Goal: Obtain resource: Obtain resource

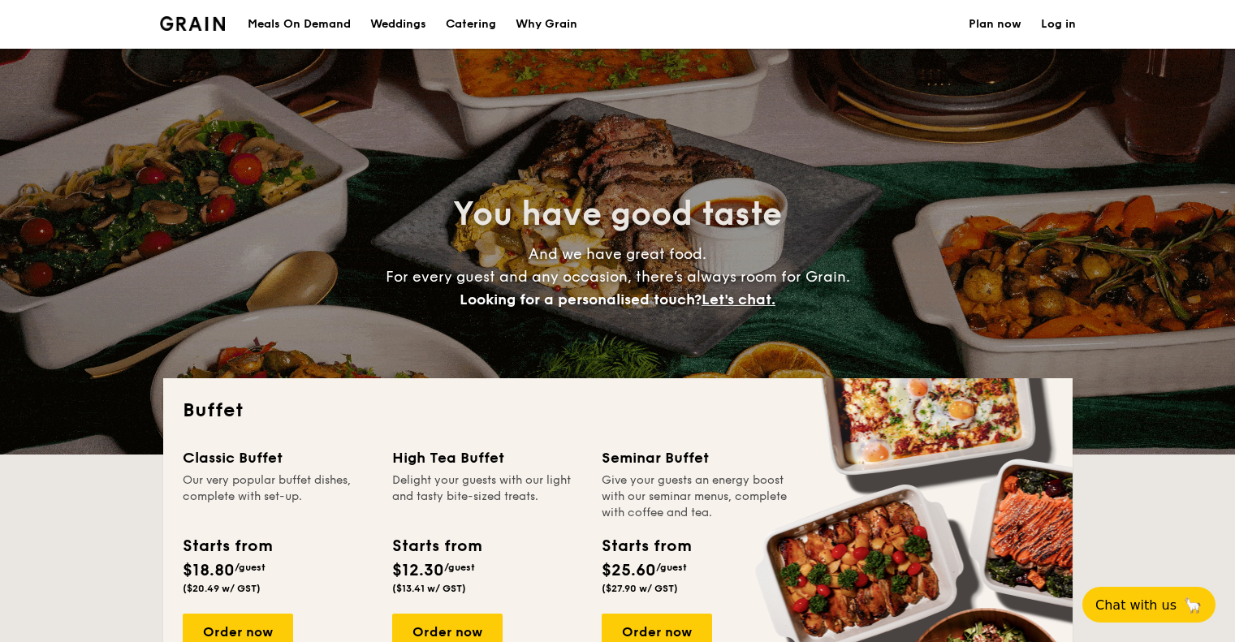
select select
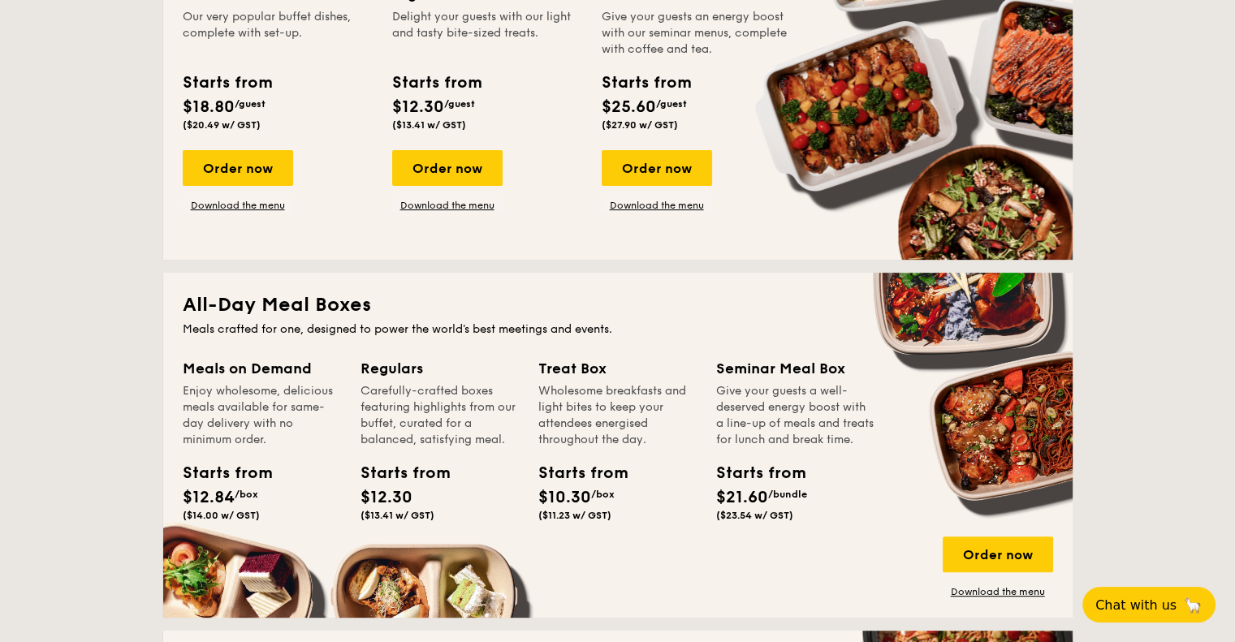
scroll to position [244, 0]
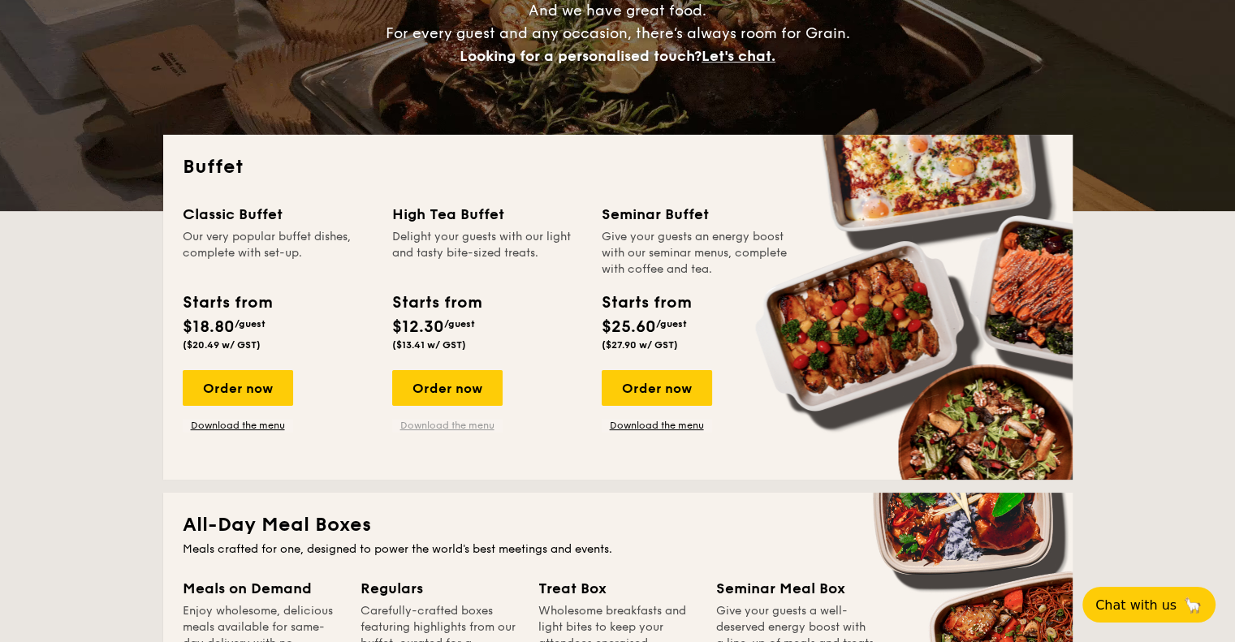
click at [446, 422] on link "Download the menu" at bounding box center [447, 425] width 110 height 13
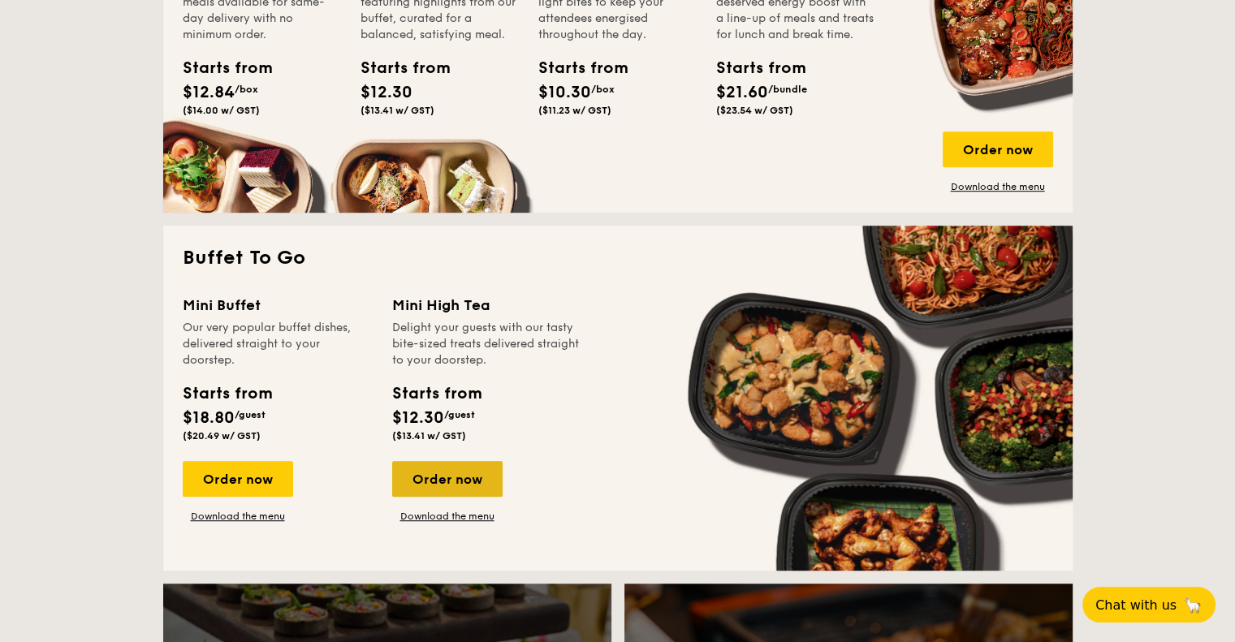
scroll to position [893, 0]
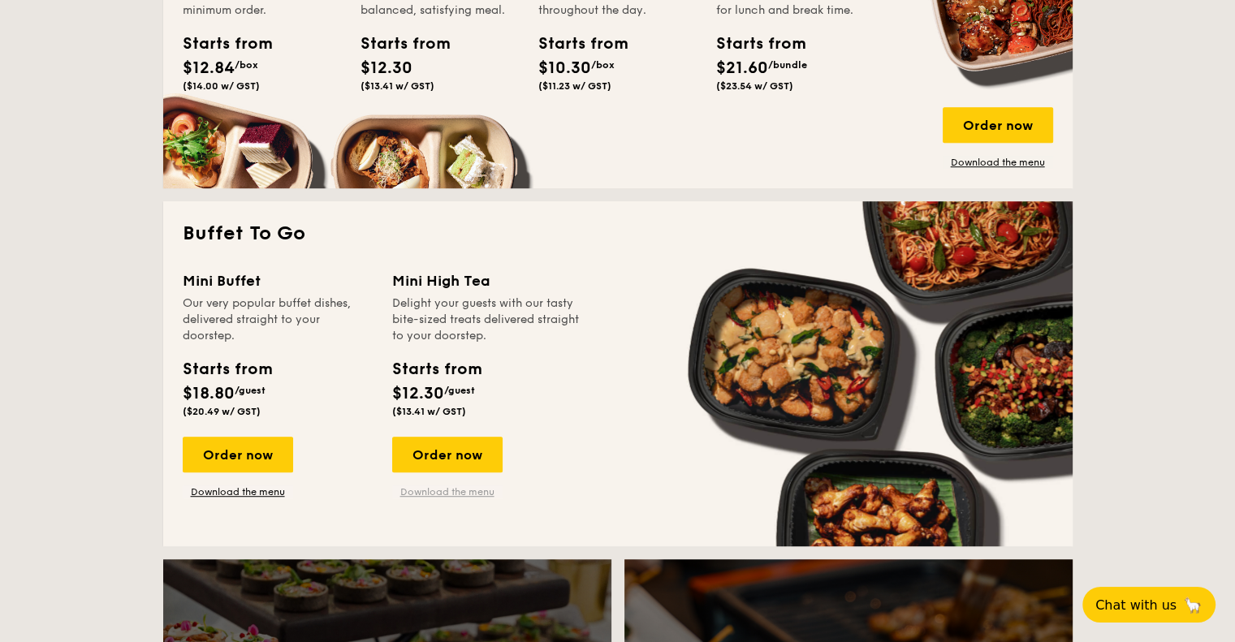
click at [436, 488] on link "Download the menu" at bounding box center [447, 491] width 110 height 13
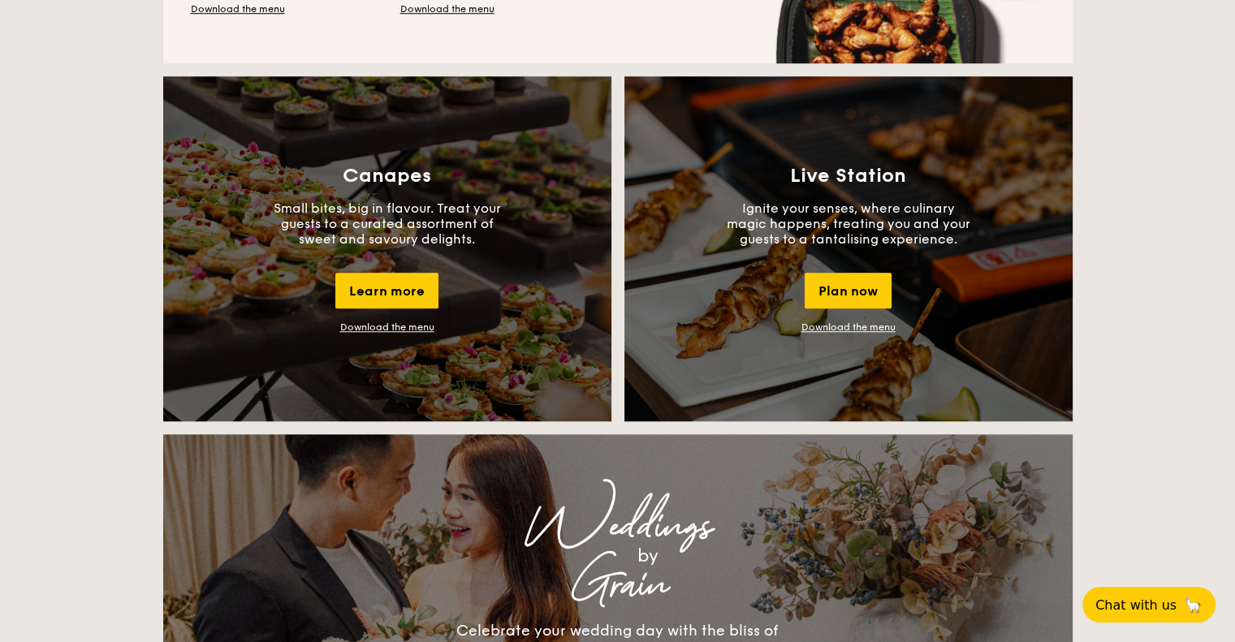
scroll to position [1380, 0]
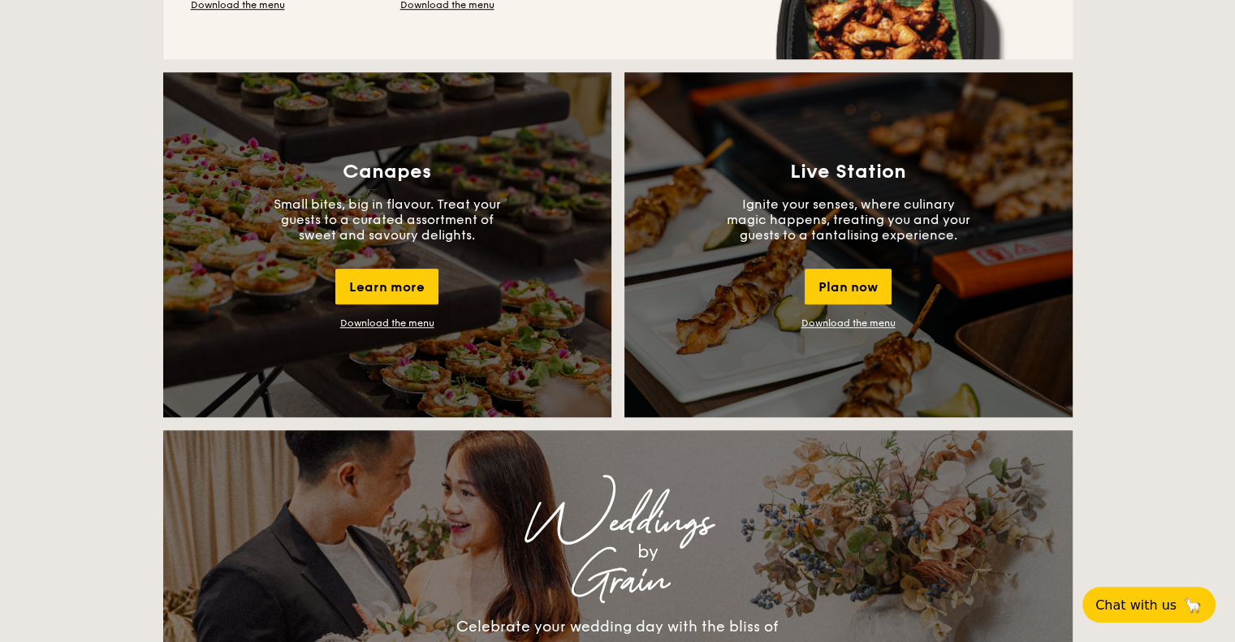
click at [399, 323] on link "Download the menu" at bounding box center [387, 322] width 94 height 11
click at [852, 289] on div "Plan now" at bounding box center [847, 287] width 87 height 36
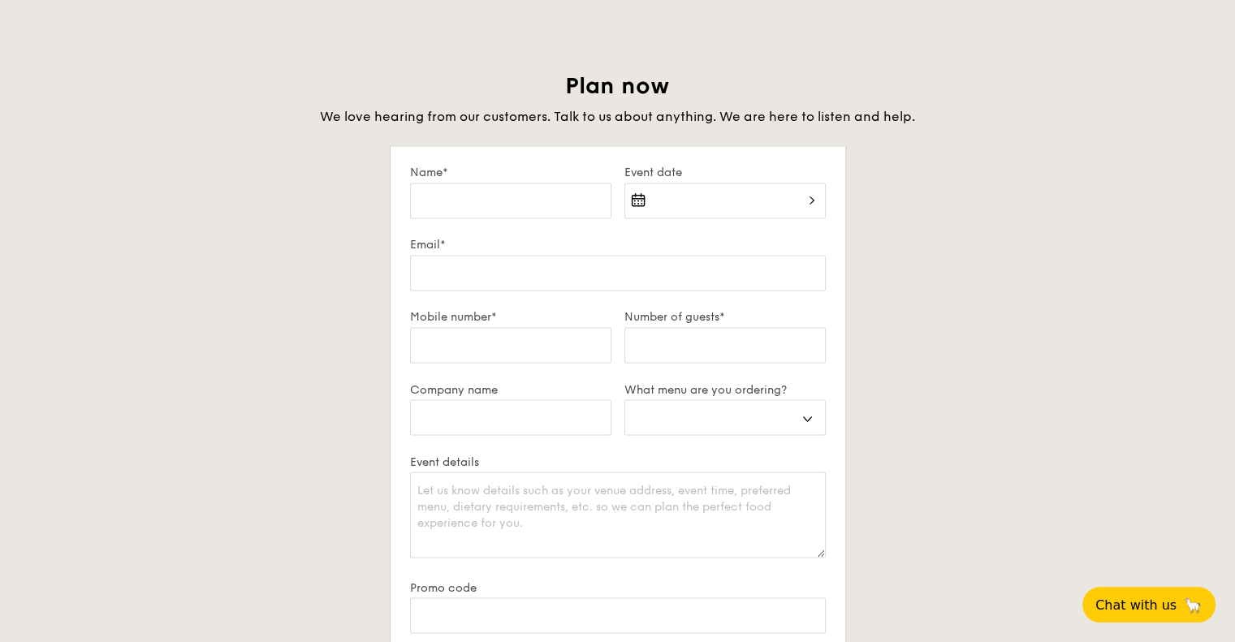
scroll to position [2786, 0]
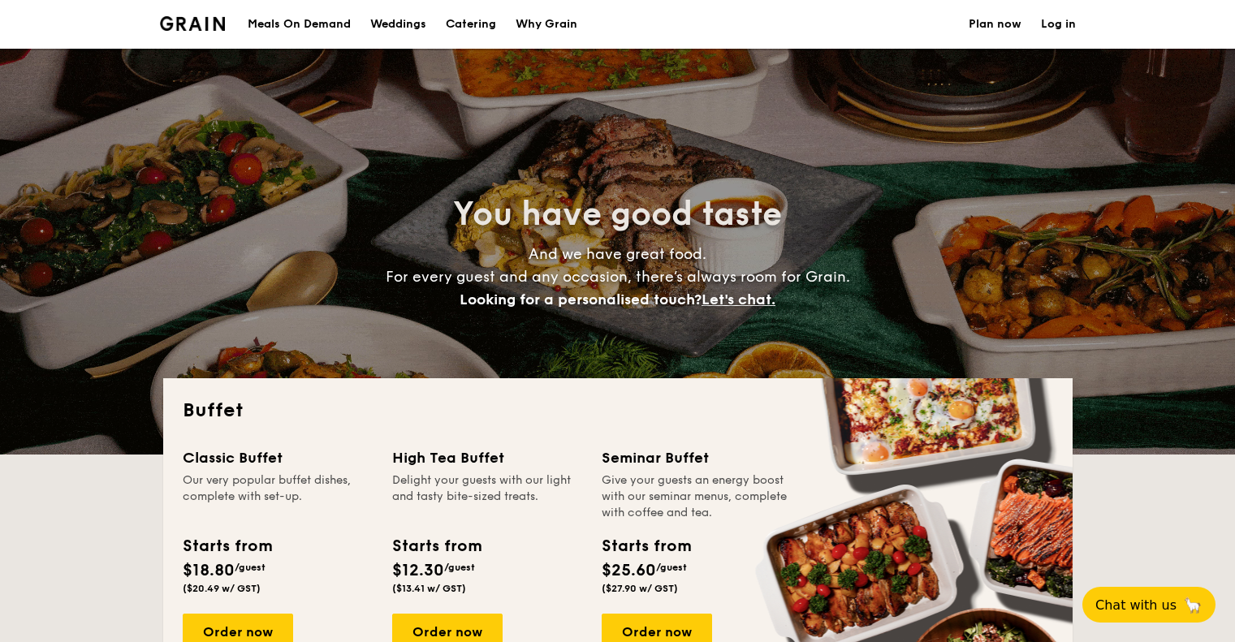
select select
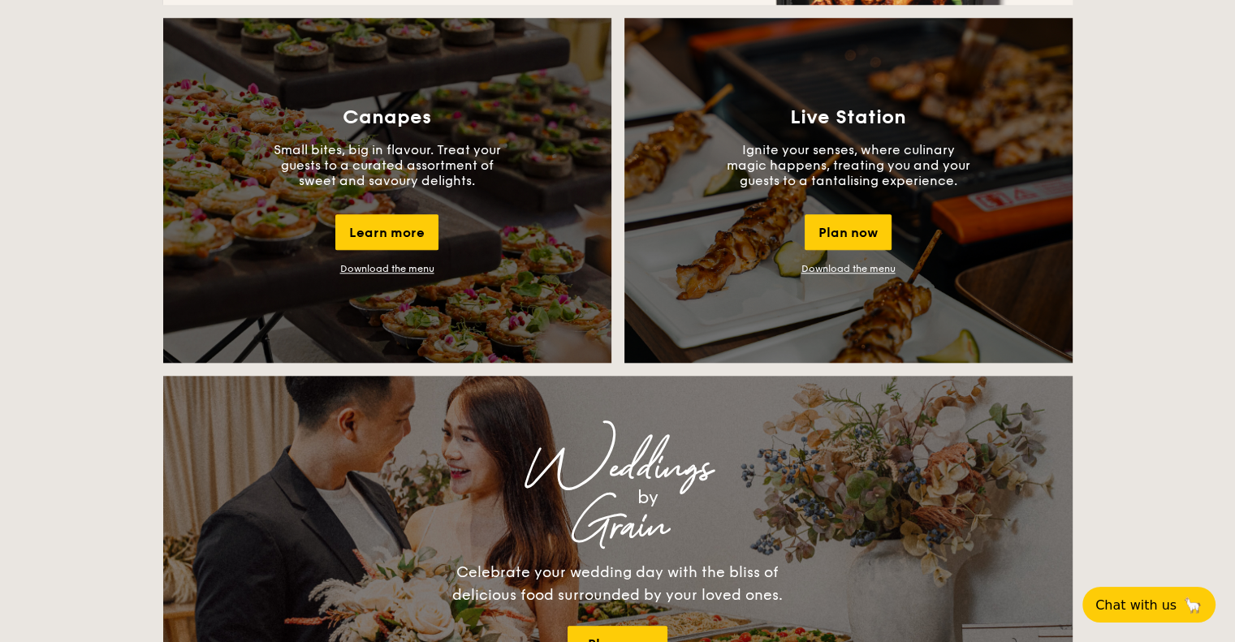
scroll to position [1461, 0]
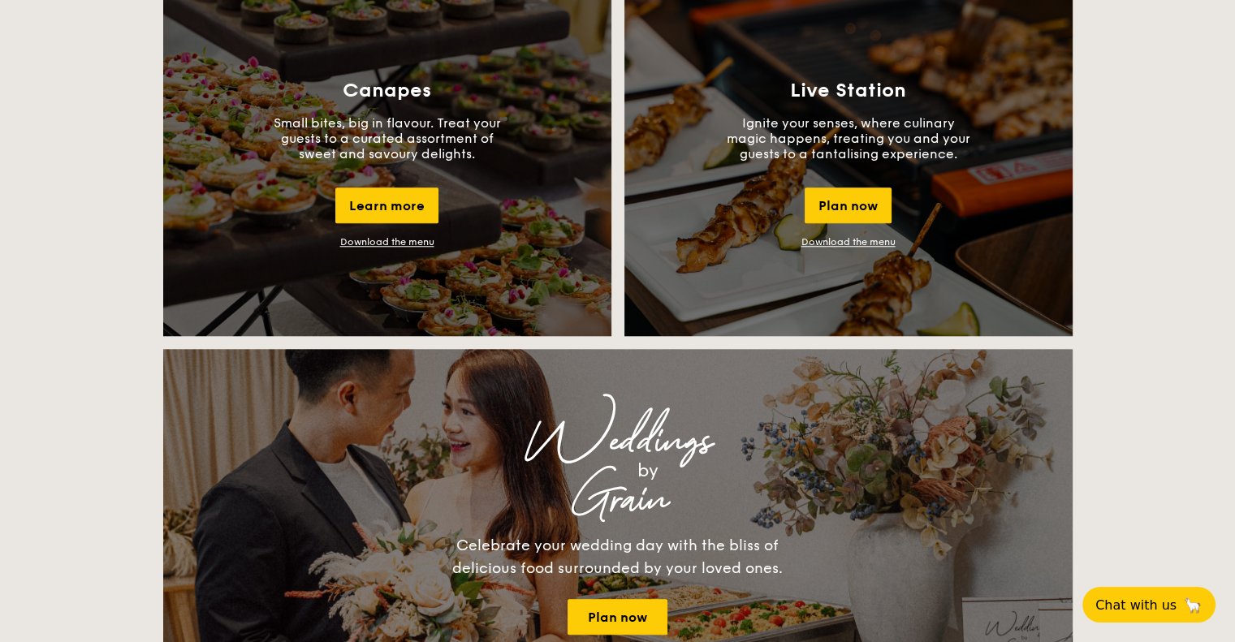
click at [858, 238] on link "Download the menu" at bounding box center [848, 241] width 94 height 11
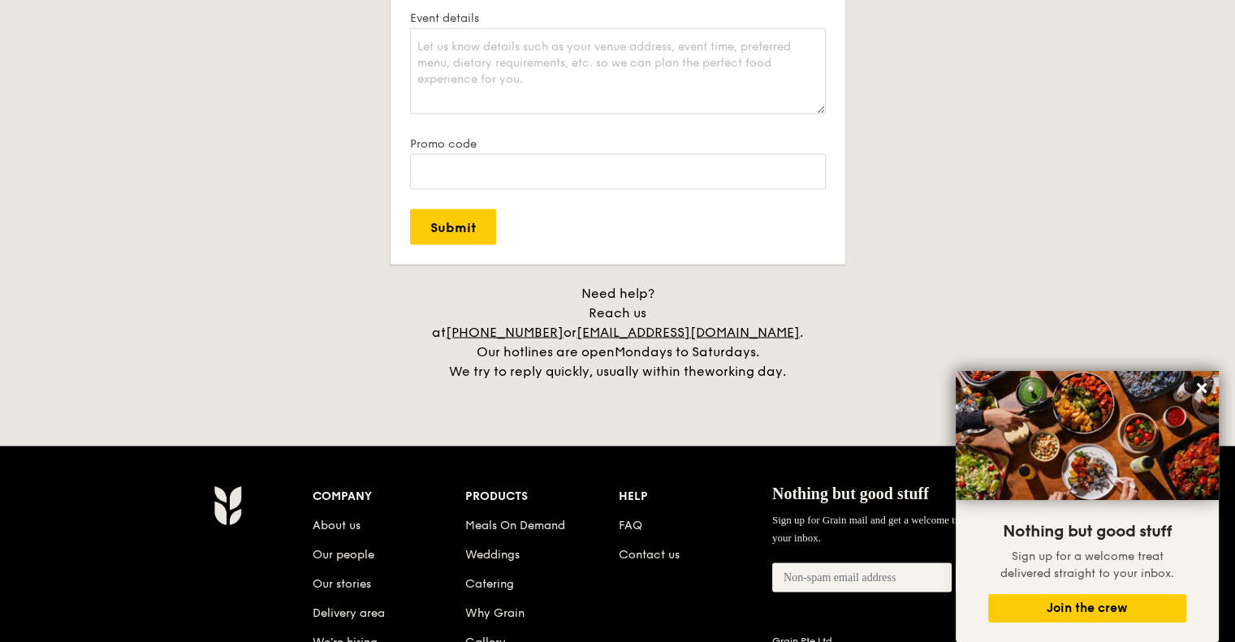
scroll to position [3314, 0]
